Goal: Check status: Check status

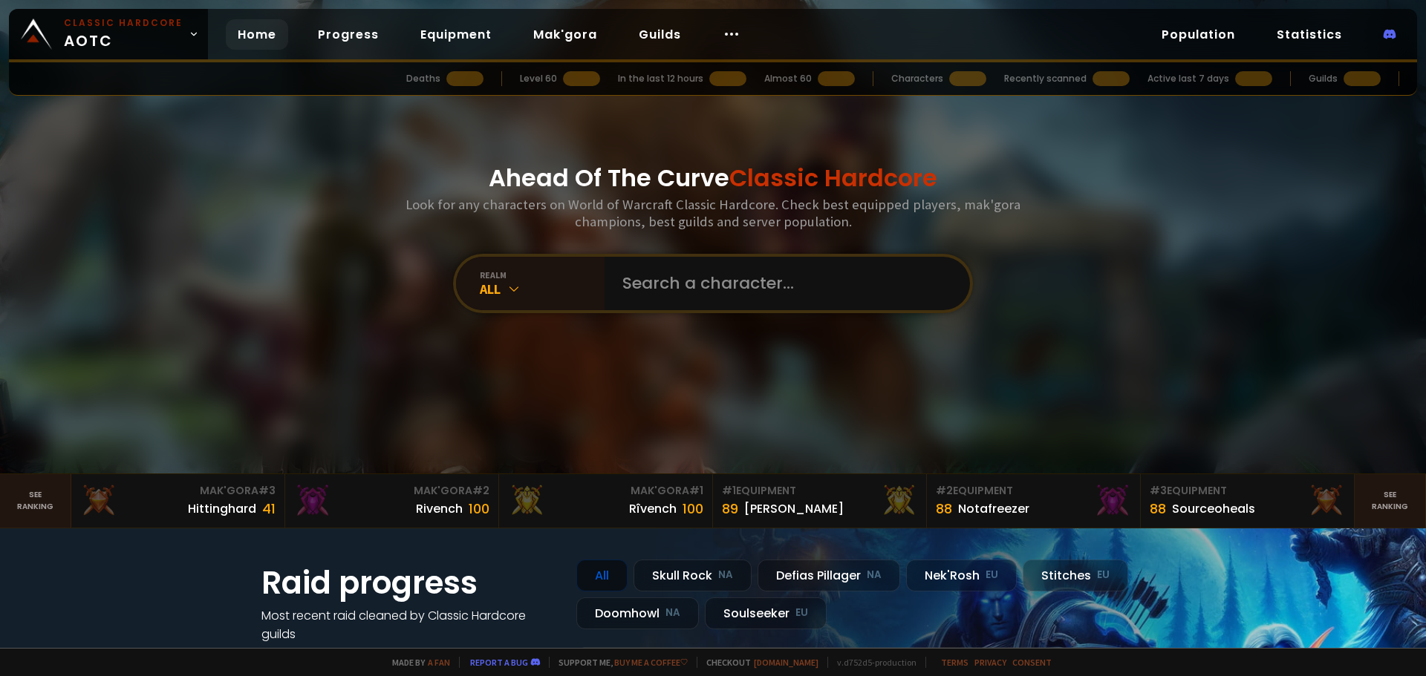
scroll to position [148, 0]
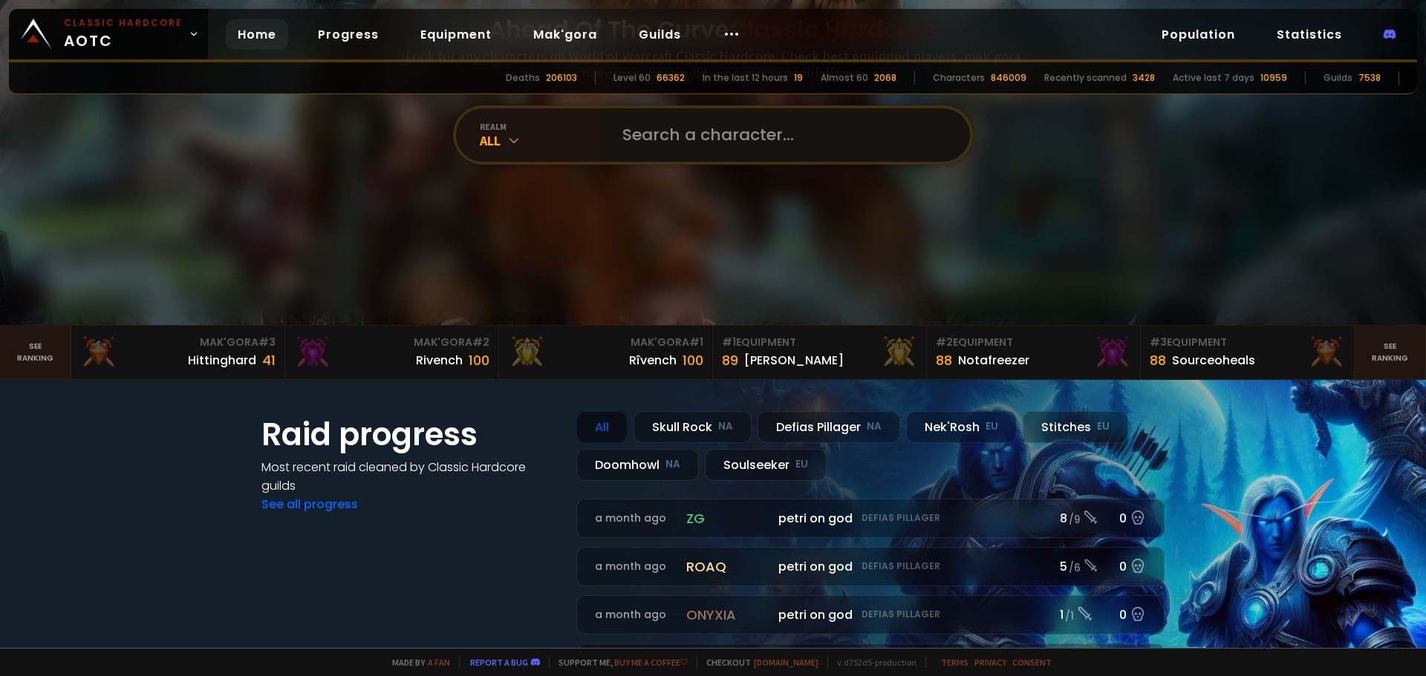
click at [697, 129] on input "text" at bounding box center [782, 134] width 339 height 53
click at [543, 147] on div "All" at bounding box center [542, 140] width 125 height 17
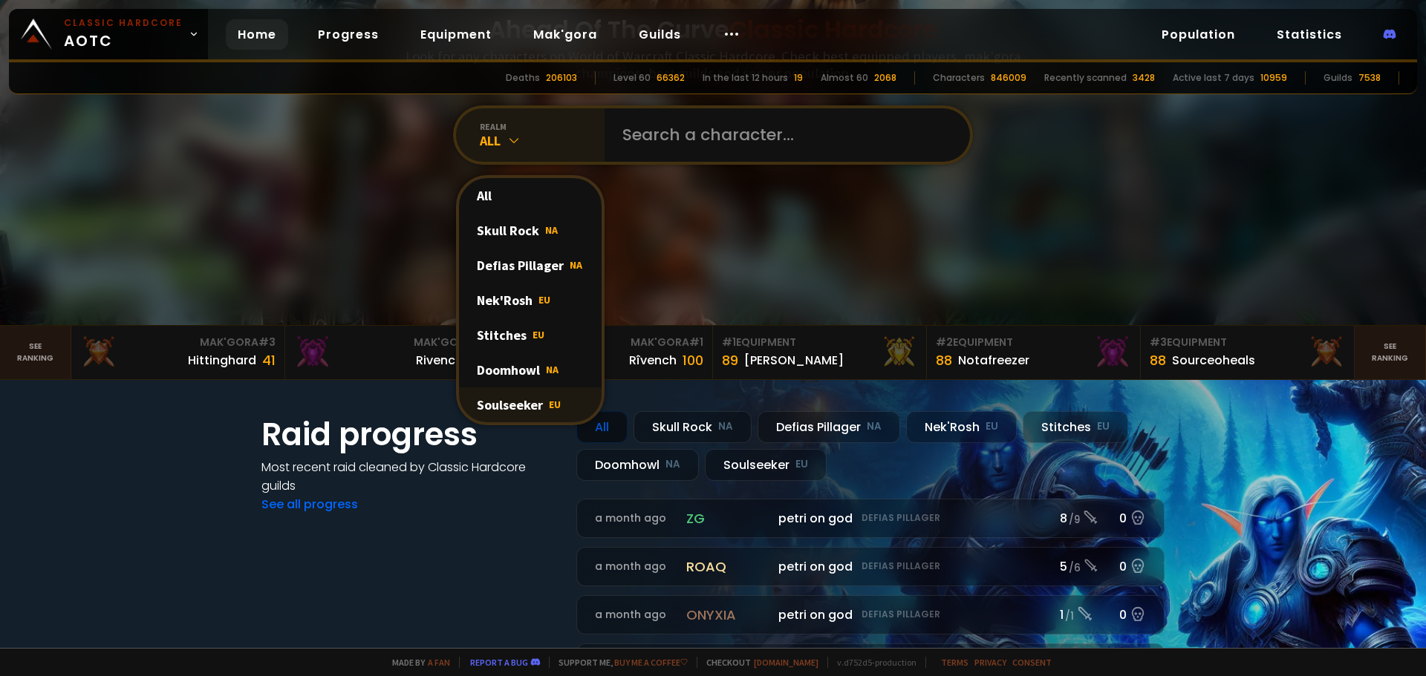
click at [533, 408] on div "Soulseeker EU" at bounding box center [530, 405] width 143 height 35
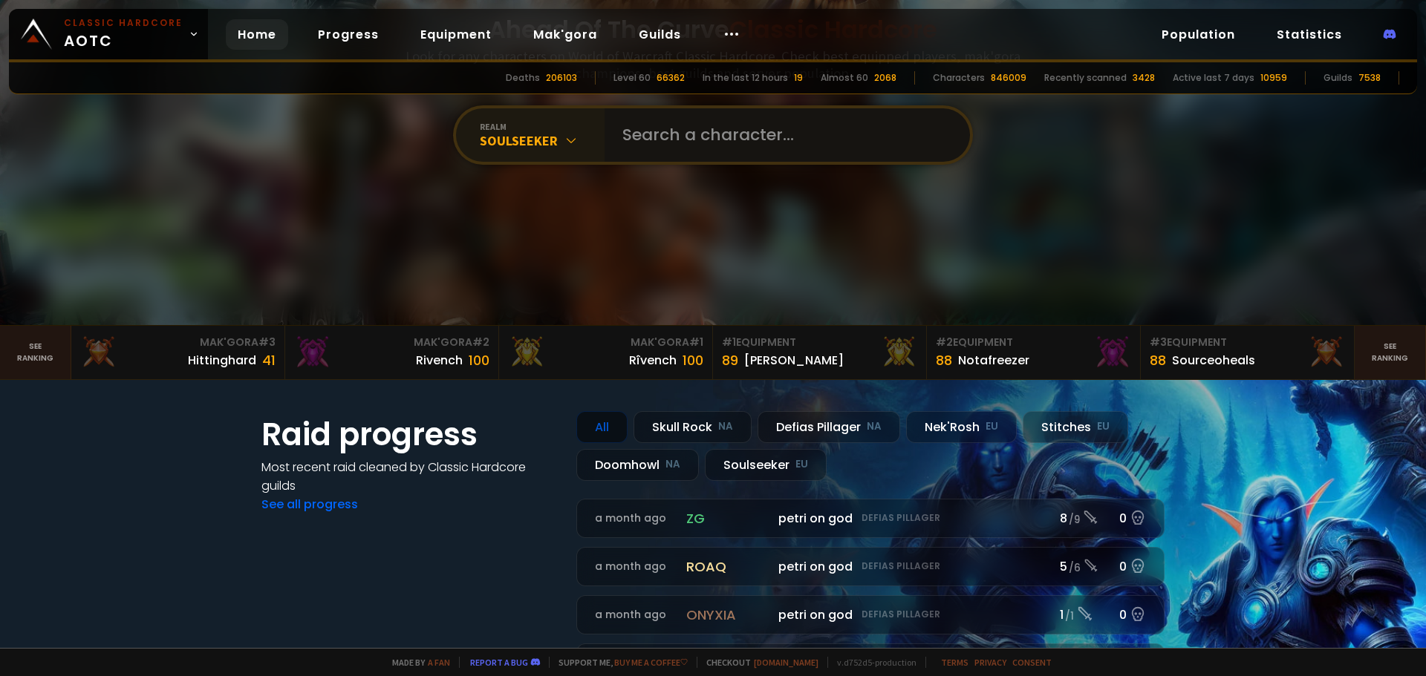
click at [685, 140] on input "text" at bounding box center [782, 134] width 339 height 53
type input "Leekorn"
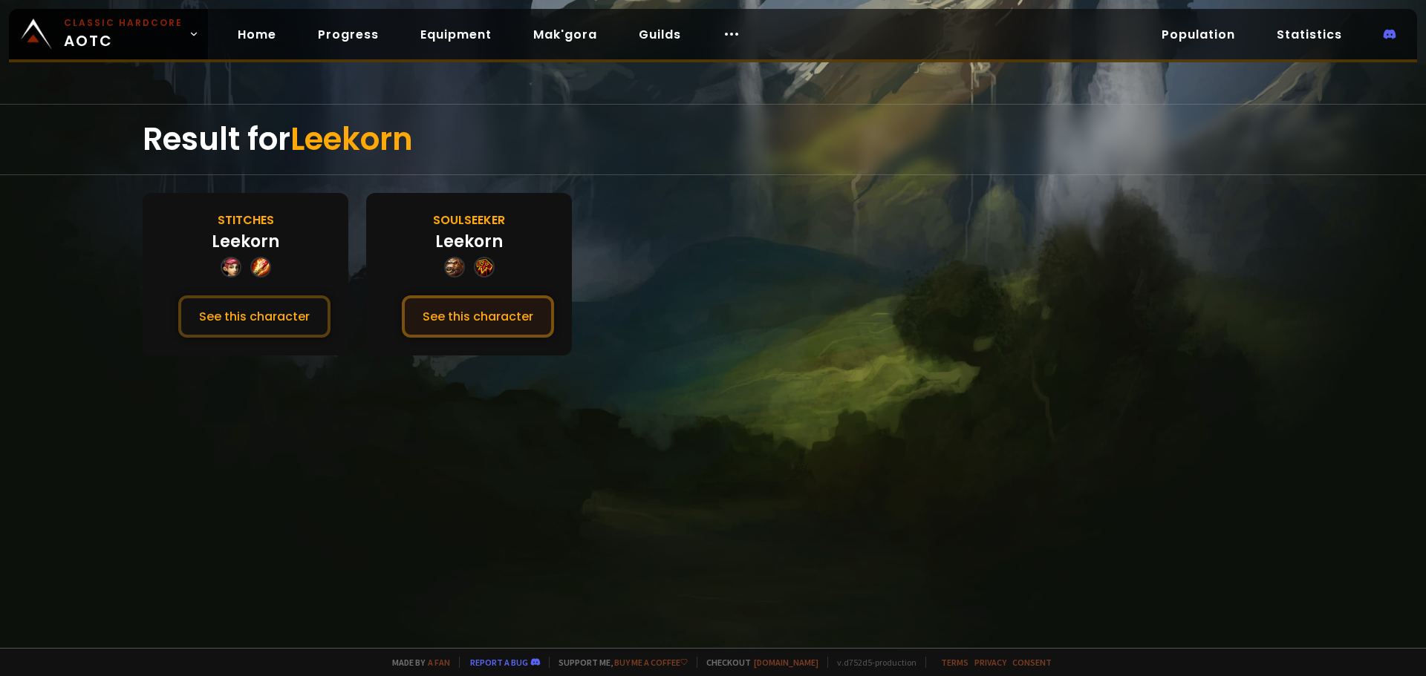
click at [468, 319] on button "See this character" at bounding box center [478, 316] width 152 height 42
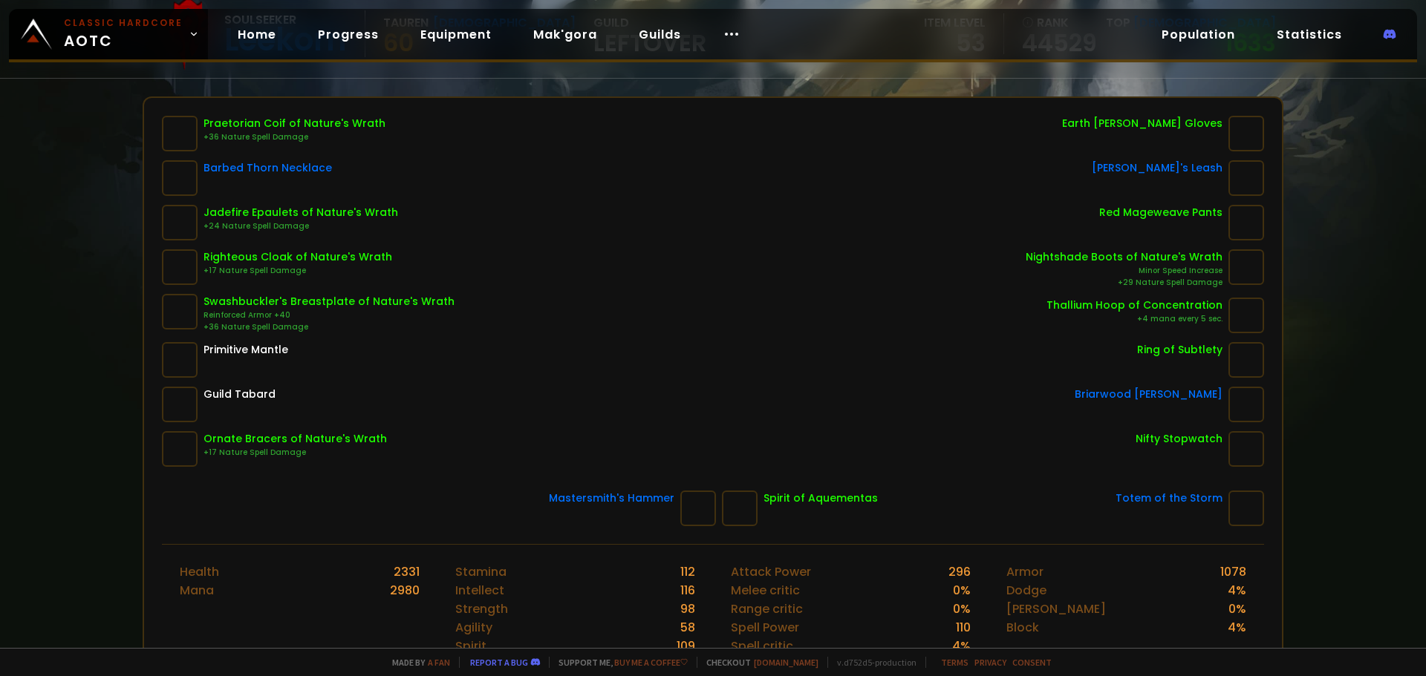
scroll to position [148, 0]
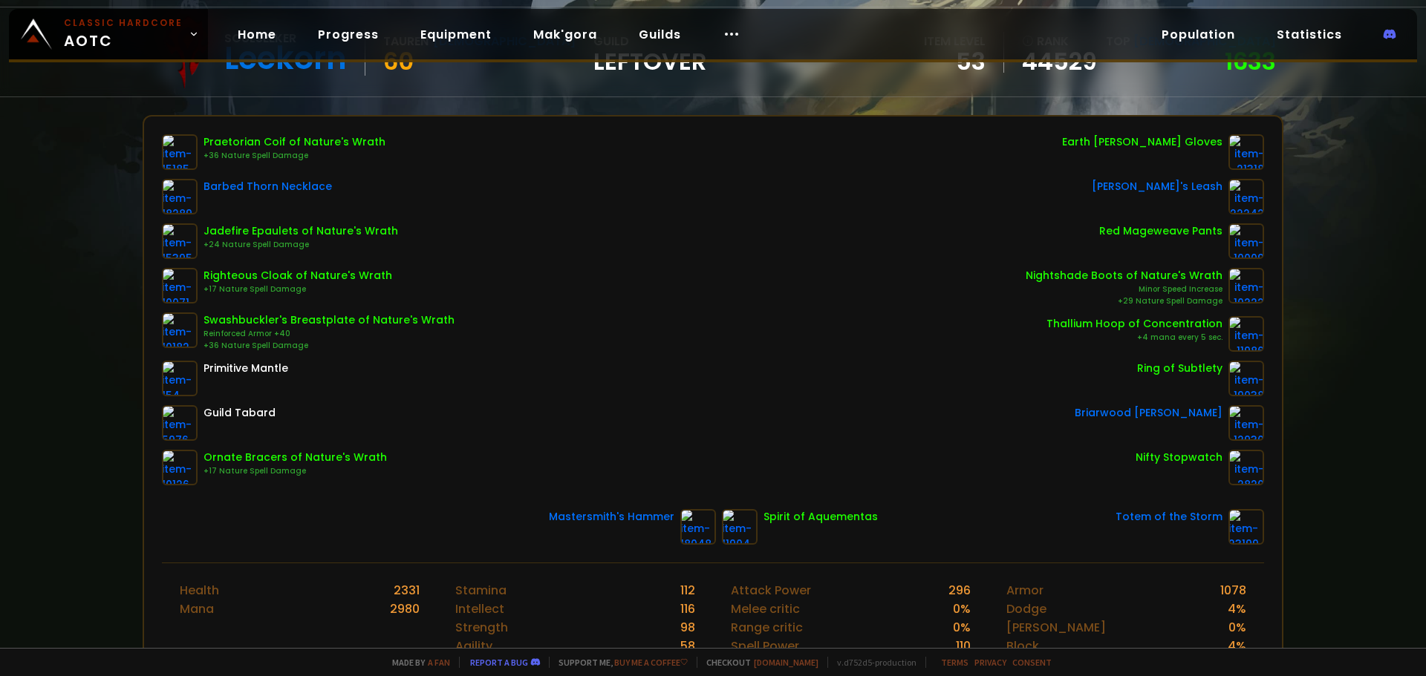
click at [672, 276] on div "Praetorian Coif of Nature's Wrath +36 Nature Spell Damage Barbed Thorn Necklace…" at bounding box center [713, 309] width 1102 height 351
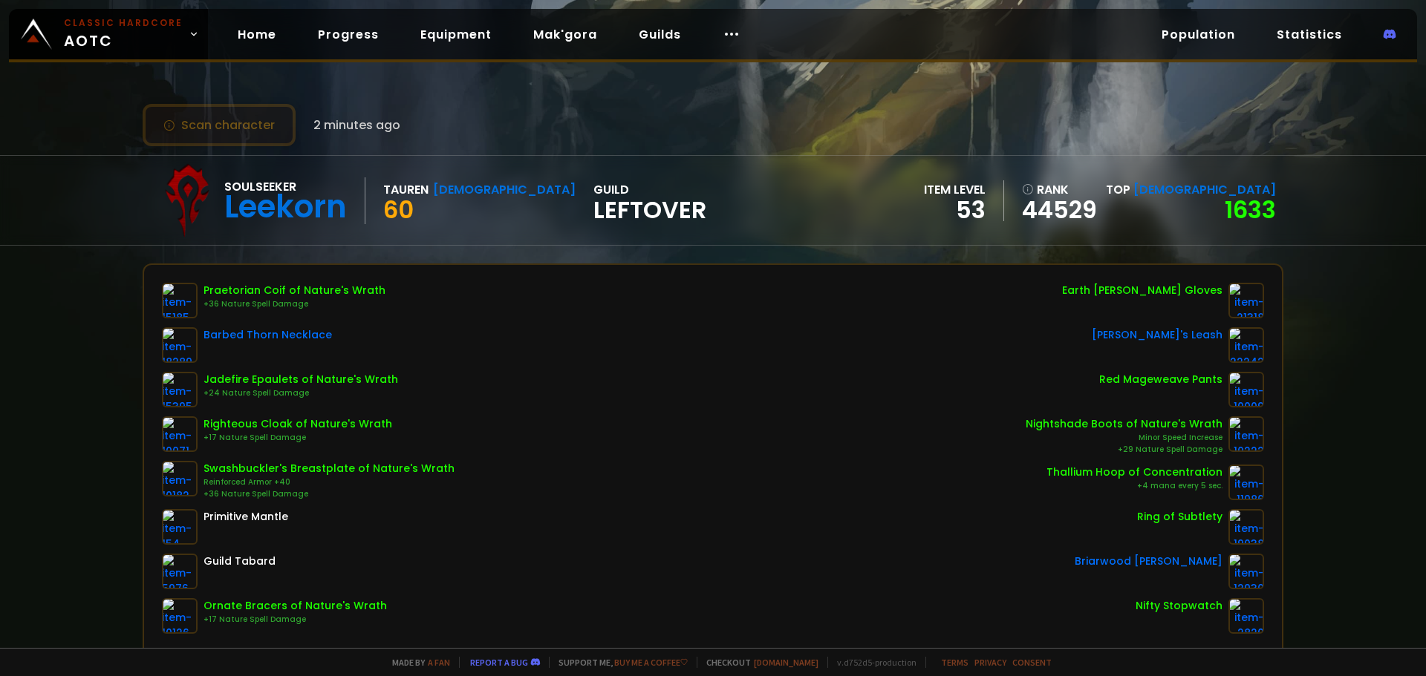
click at [212, 129] on button "Scan character" at bounding box center [219, 125] width 153 height 42
click at [340, 125] on span "2 minutes ago" at bounding box center [356, 125] width 87 height 19
click at [214, 128] on button "Scan character" at bounding box center [219, 125] width 153 height 42
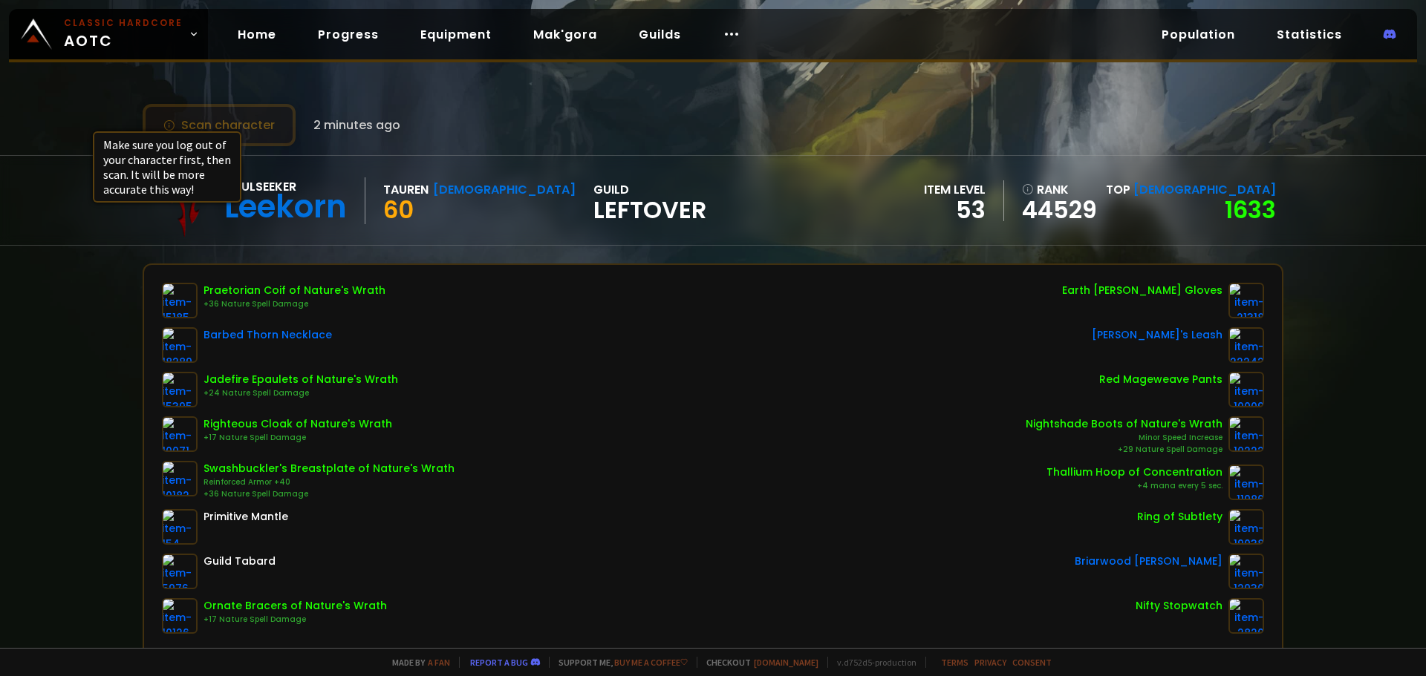
click at [166, 125] on icon at bounding box center [169, 126] width 12 height 12
click at [164, 127] on icon at bounding box center [169, 126] width 12 height 12
click at [257, 119] on button "Scan character" at bounding box center [219, 125] width 153 height 42
click at [260, 125] on button "Scan character" at bounding box center [219, 125] width 153 height 42
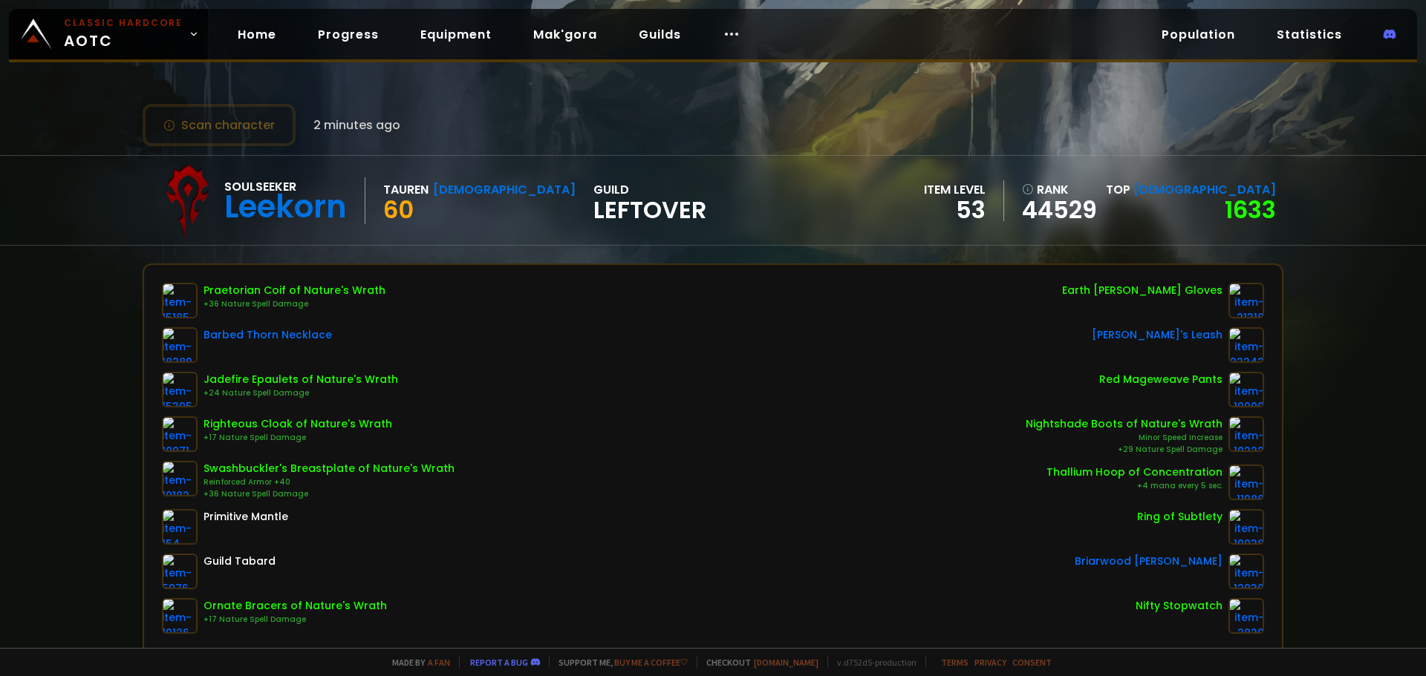
click at [1348, 321] on div "Scan character 2 minutes ago Soulseeker Leekorn Tauren Shaman 60 guild LEFTOVER…" at bounding box center [713, 324] width 1426 height 648
click at [279, 120] on button "Scan character" at bounding box center [219, 125] width 153 height 42
click at [259, 119] on button "Scan character" at bounding box center [219, 125] width 153 height 42
click at [1291, 388] on div "Scan character 3 minutes ago Soulseeker Leekorn Tauren Shaman 60 guild LEFTOVER…" at bounding box center [713, 324] width 1426 height 648
